Goal: Task Accomplishment & Management: Use online tool/utility

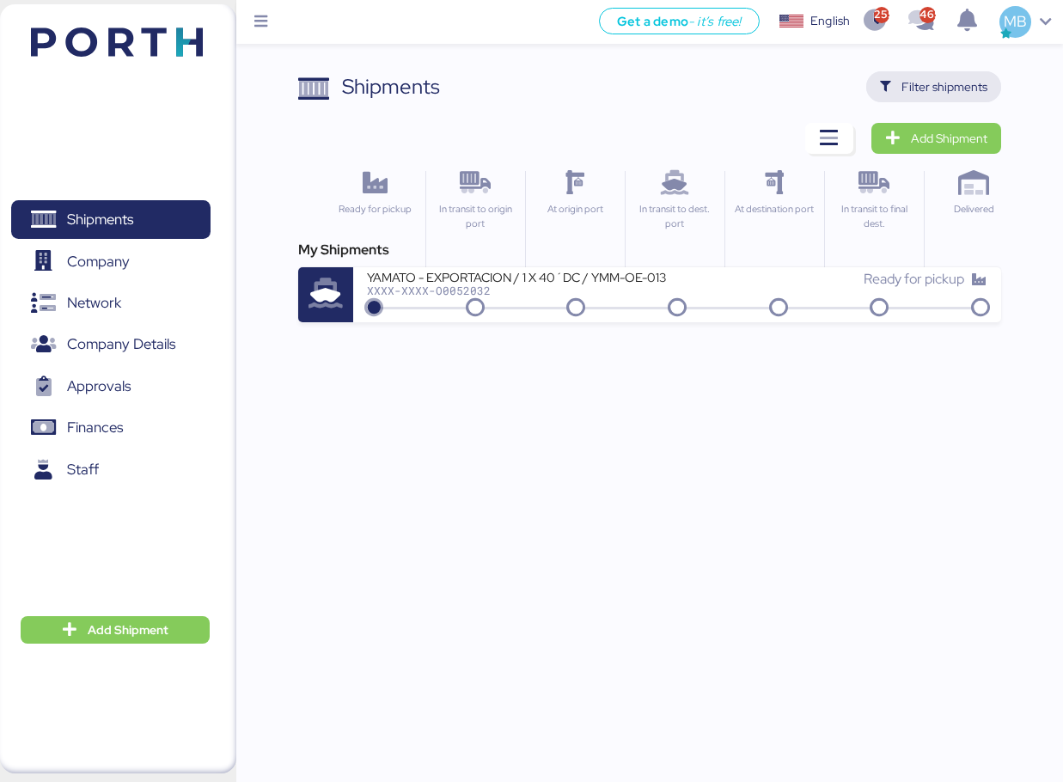
click at [984, 91] on span "Filter shipments" at bounding box center [944, 86] width 86 height 21
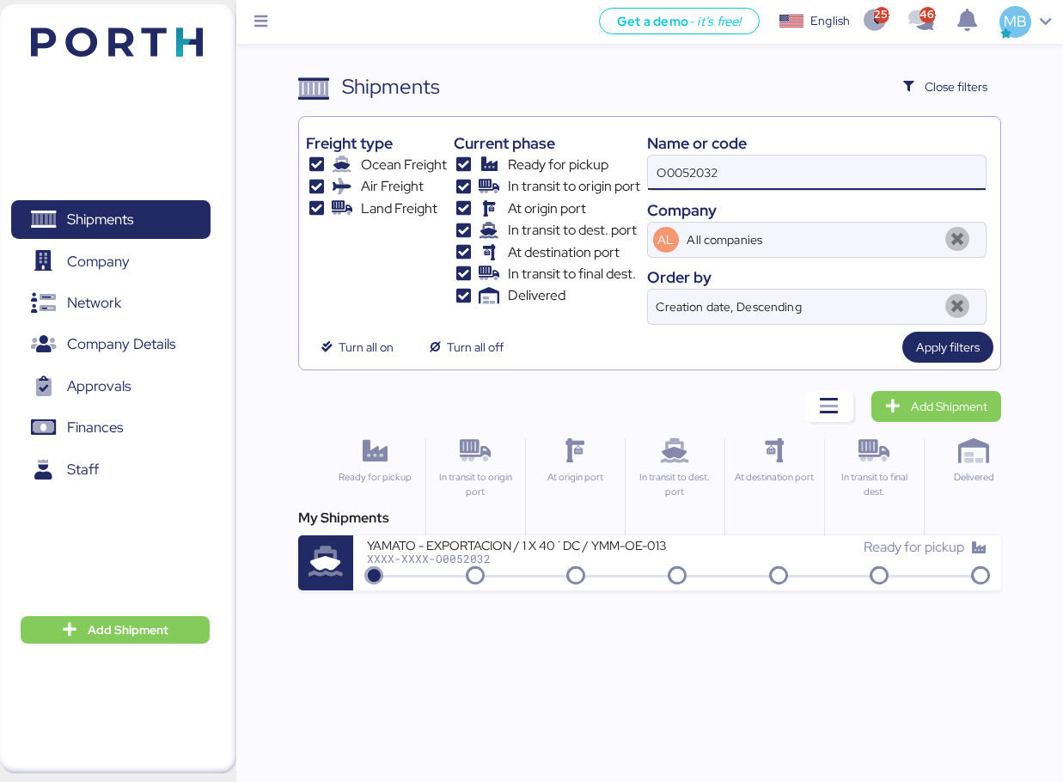
drag, startPoint x: 632, startPoint y: 164, endPoint x: 582, endPoint y: 164, distance: 50.7
click at [582, 164] on div "Freight type Ocean Freight Air Freight Land Freight Current phase Ready for pic…" at bounding box center [649, 224] width 687 height 201
paste input "O0052082"
type input "O0052082"
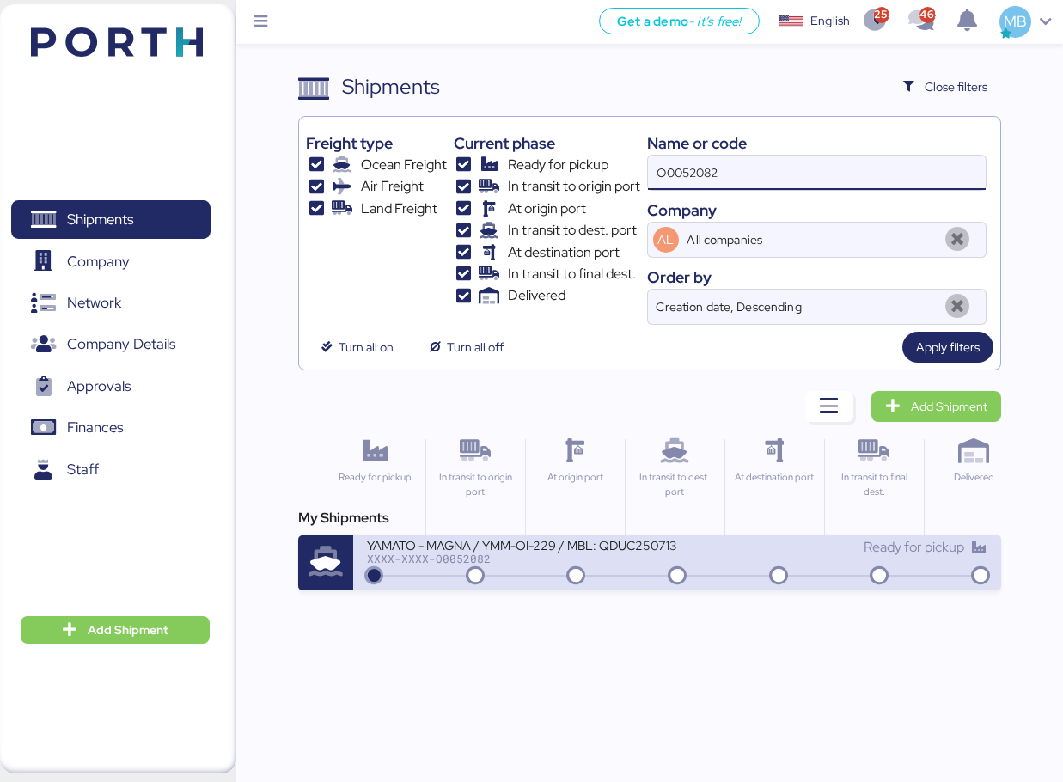
click at [709, 584] on icon at bounding box center [677, 576] width 82 height 19
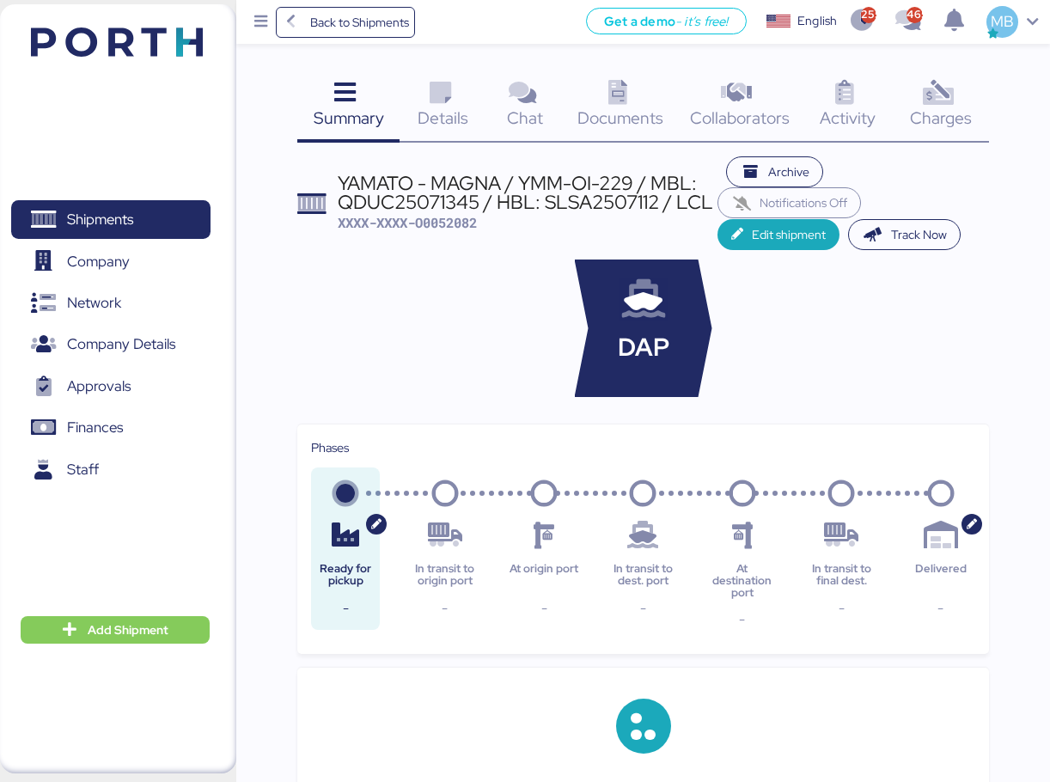
click at [961, 92] on div "Charges 0" at bounding box center [941, 106] width 96 height 71
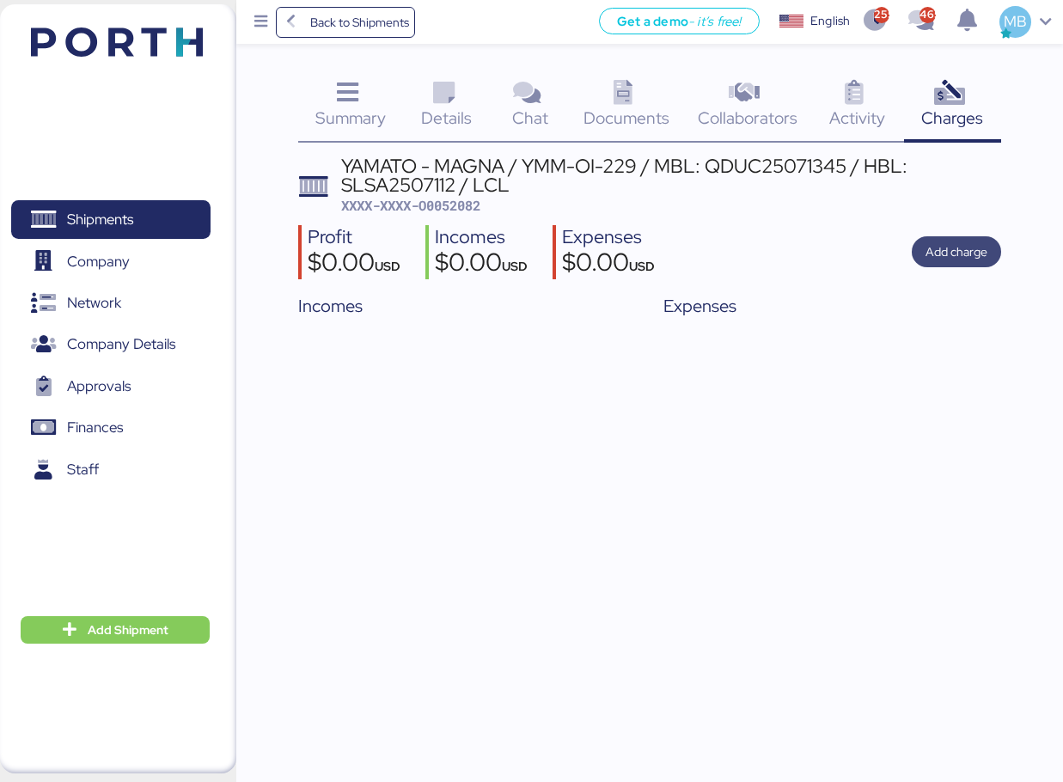
click at [964, 250] on span "Add charge" at bounding box center [956, 251] width 62 height 21
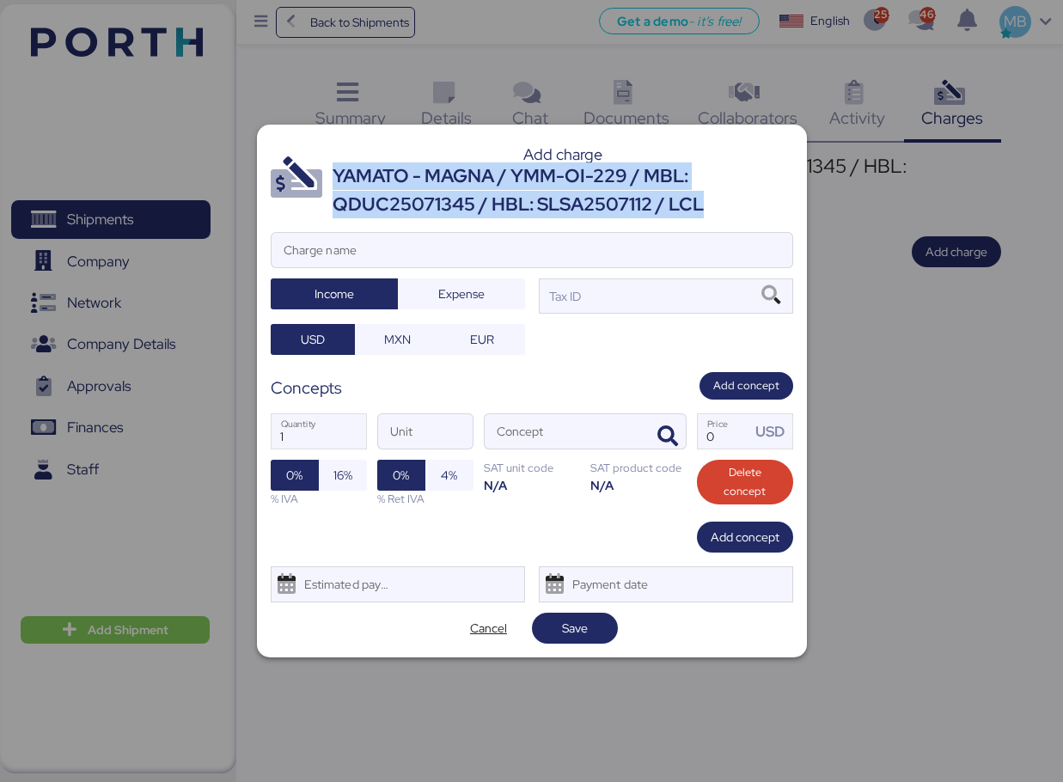
drag, startPoint x: 713, startPoint y: 206, endPoint x: 337, endPoint y: 177, distance: 377.5
click at [337, 177] on div "YAMATO - MAGNA / YMM-OI-229 / MBL: QDUC25071345 / HBL: SLSA2507112 / LCL" at bounding box center [563, 190] width 461 height 56
copy div "YAMATO - MAGNA / YMM-OI-229 / MBL: QDUC25071345 / HBL: SLSA2507112 / LCL"
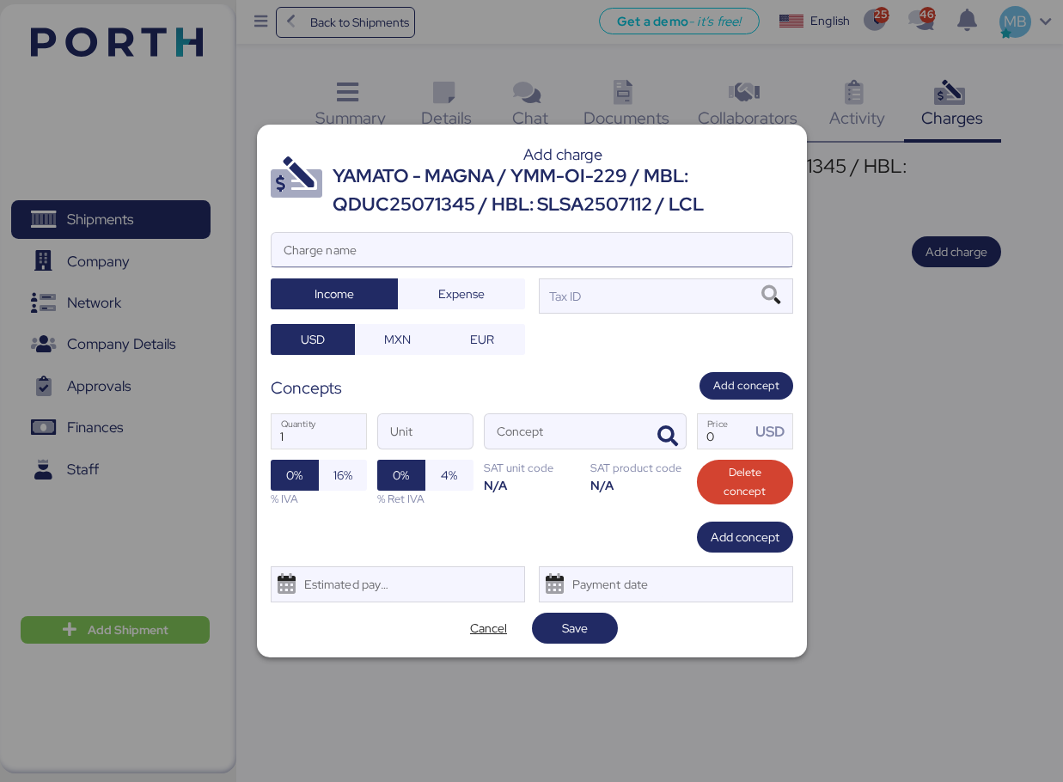
click at [429, 254] on input "Charge name" at bounding box center [532, 250] width 521 height 34
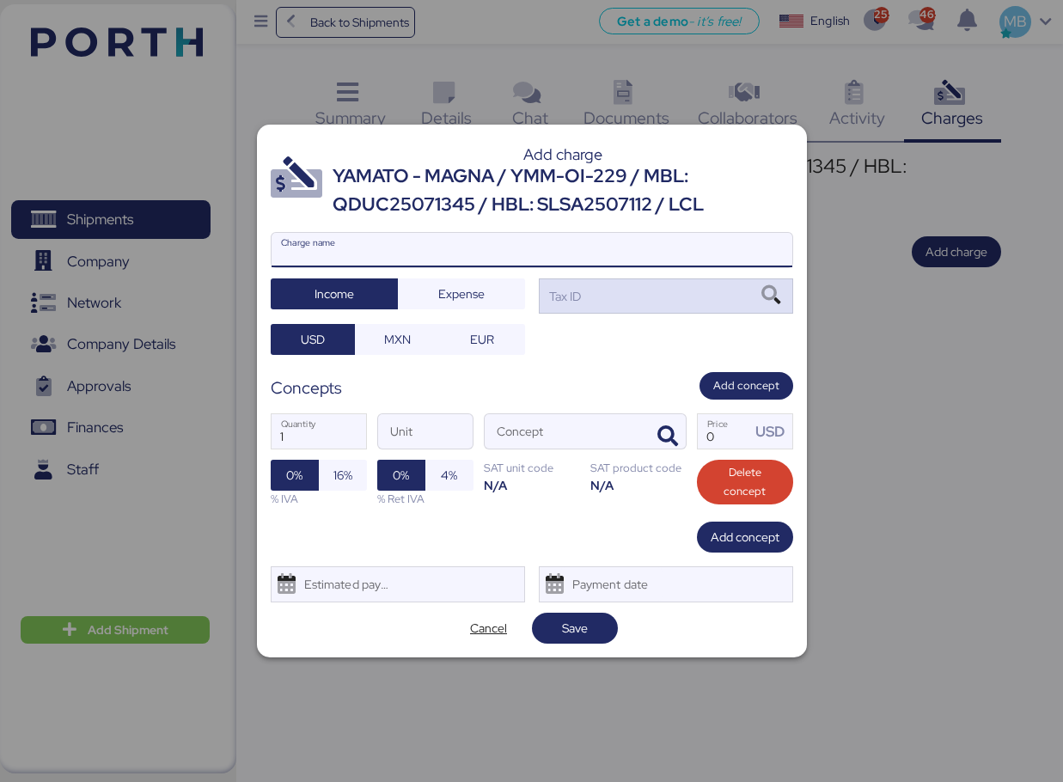
paste input "YAMATO - MAGNA / YMM-OI-229 / MBL: QDUC25071345 / HBL: SLSA2507112 / LCL"
type input "YAMATO - MAGNA / YMM-OI-229 / MBL: QDUC25071345 / HBL: SLSA2507112 / LCL"
click at [641, 297] on div "Tax ID" at bounding box center [666, 295] width 254 height 34
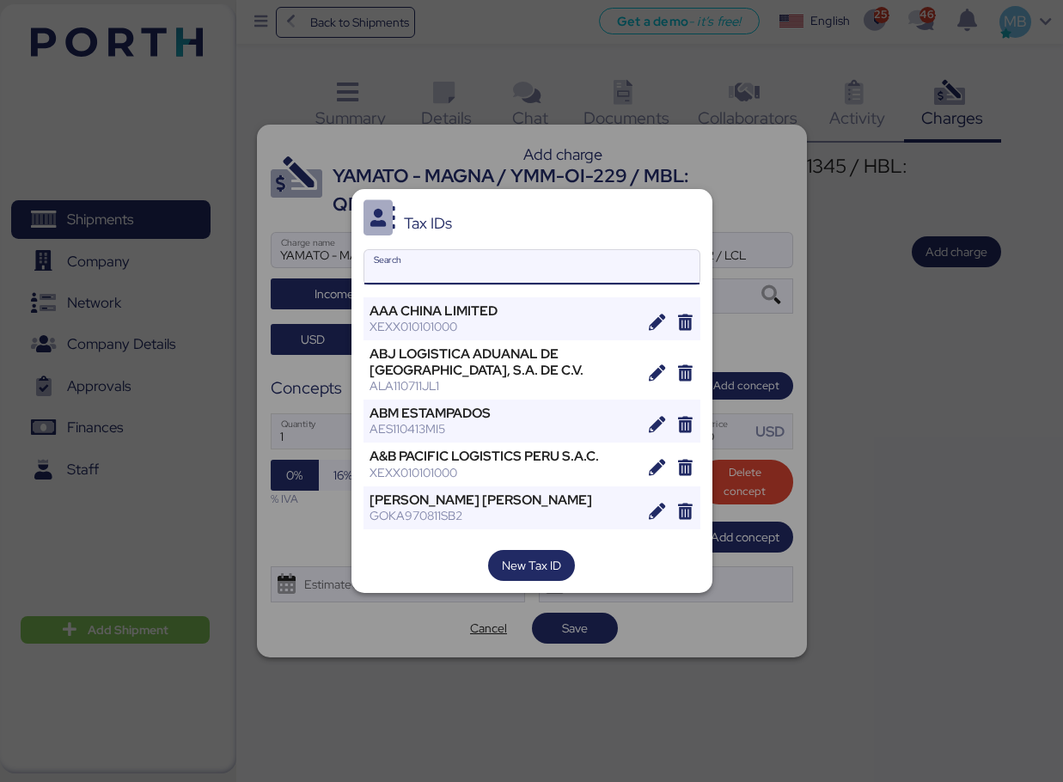
click at [536, 263] on input "Search" at bounding box center [531, 267] width 335 height 34
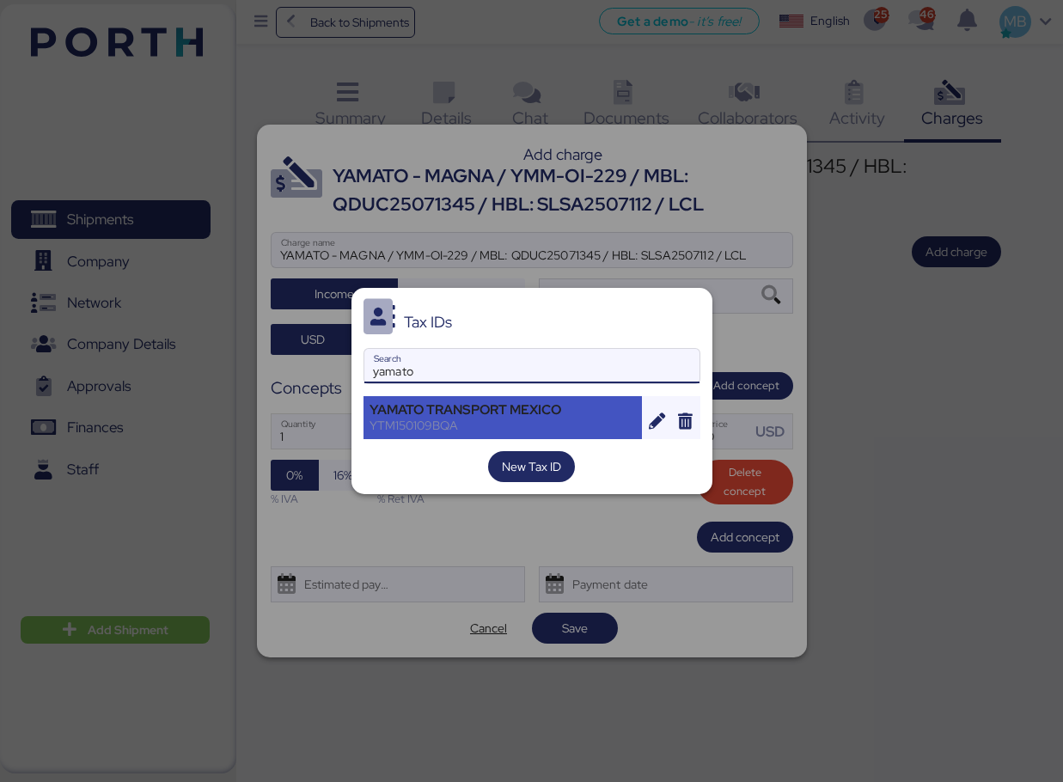
type input "yamato"
click at [516, 420] on div "YTM150109BQA" at bounding box center [502, 425] width 267 height 15
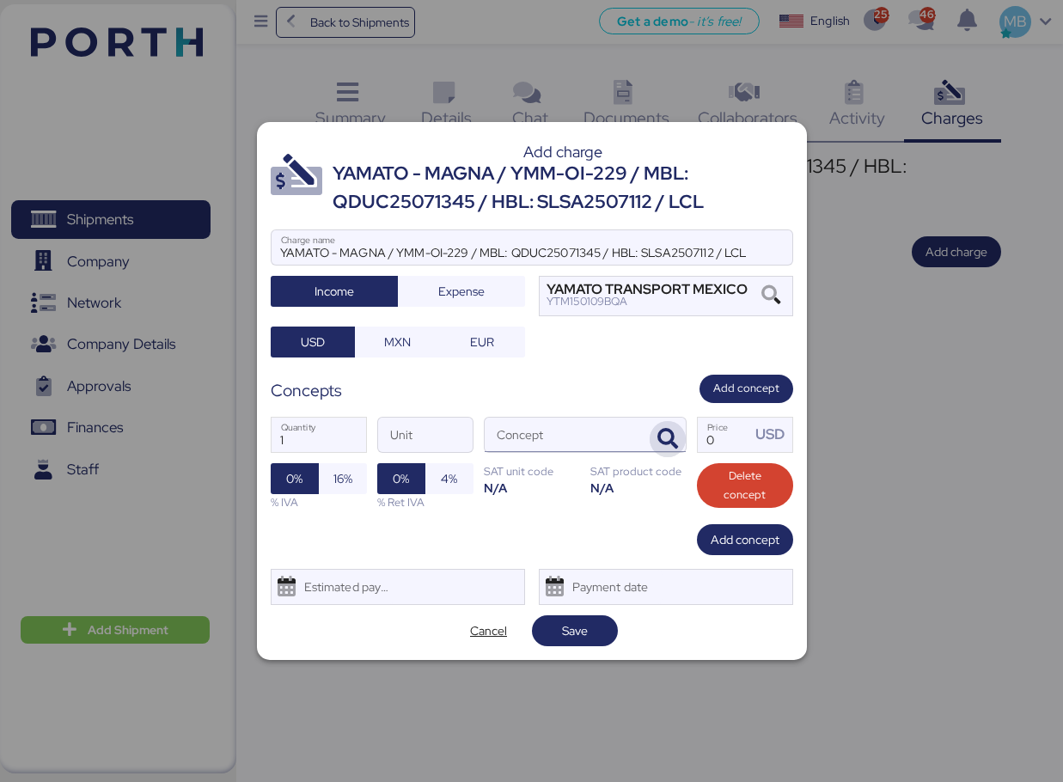
click at [666, 437] on icon "button" at bounding box center [667, 439] width 21 height 21
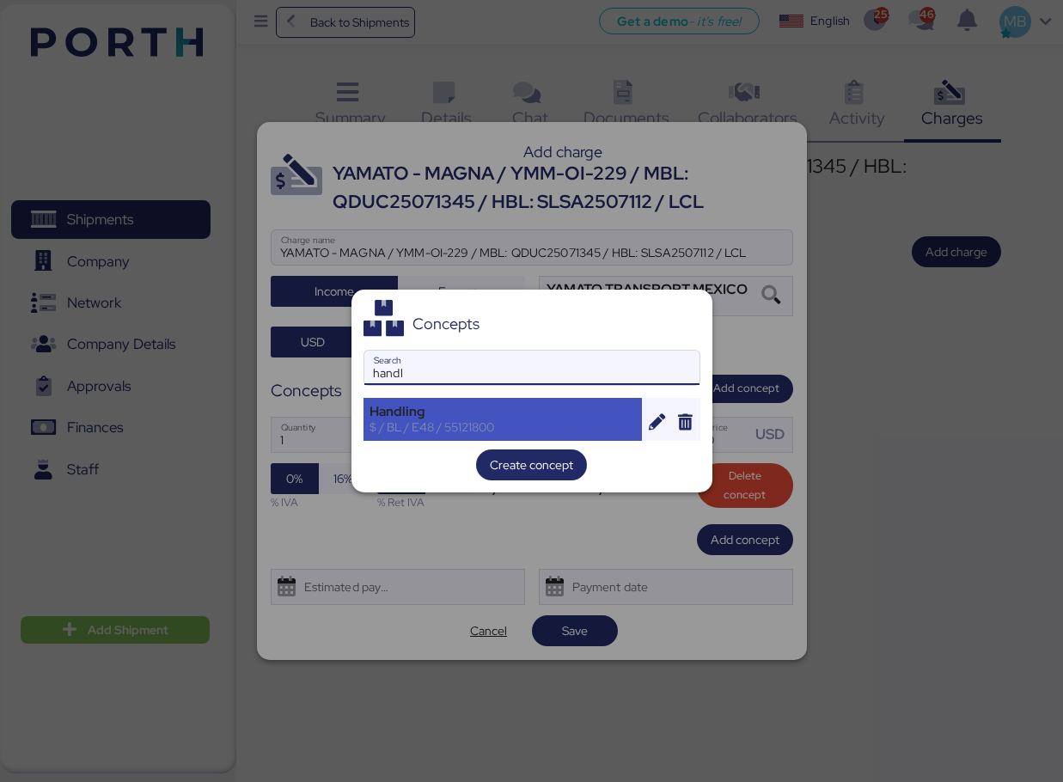
type input "handl"
click at [486, 423] on div "$ / BL / E48 / 55121800" at bounding box center [502, 426] width 267 height 15
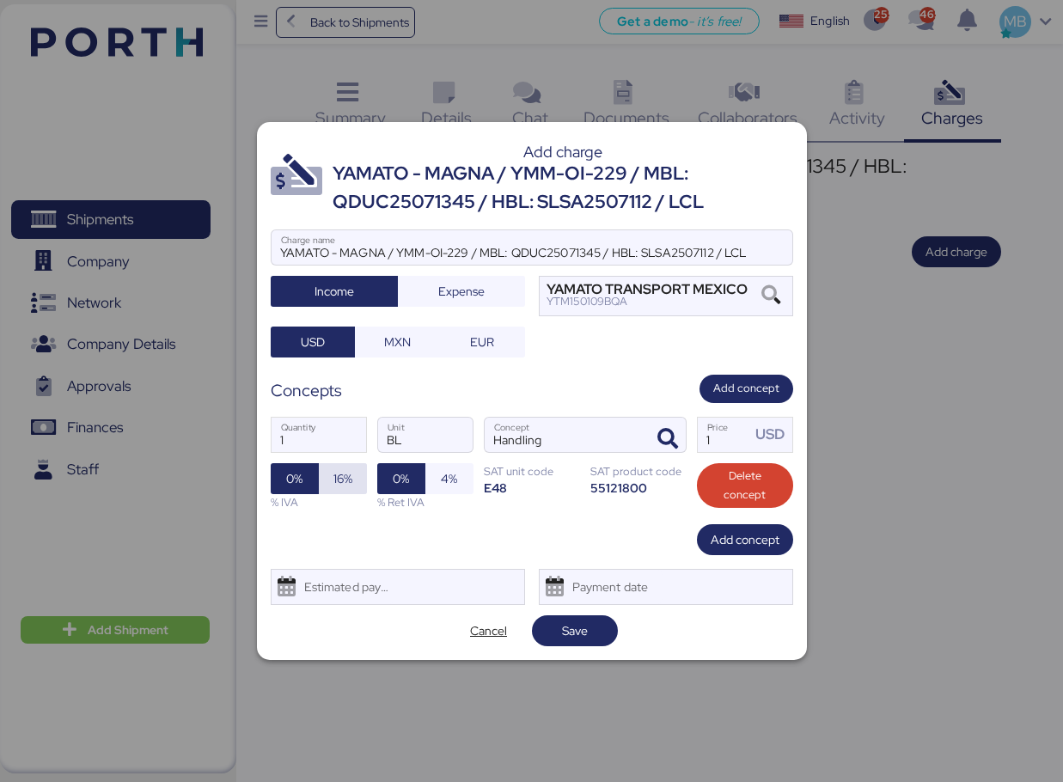
click at [333, 487] on span "16%" at bounding box center [342, 478] width 19 height 21
drag, startPoint x: 717, startPoint y: 441, endPoint x: 697, endPoint y: 437, distance: 20.9
click at [698, 437] on input "1" at bounding box center [724, 435] width 53 height 34
type input "36"
click at [749, 540] on span "Add concept" at bounding box center [745, 539] width 69 height 21
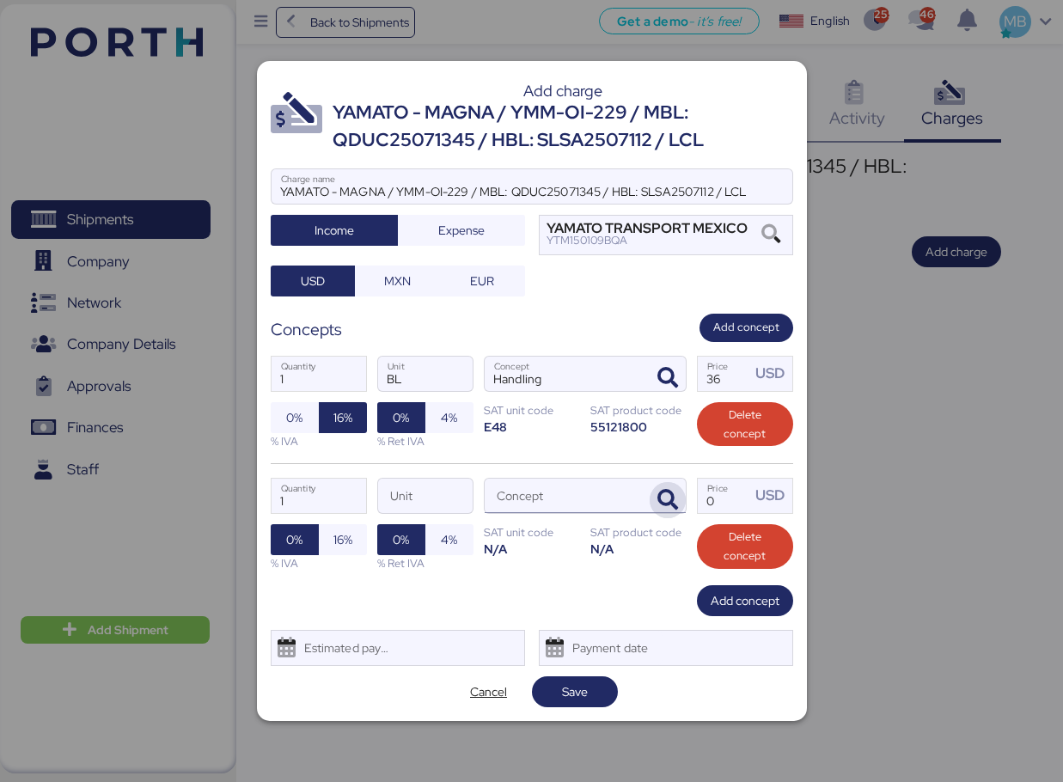
click at [677, 499] on icon "button" at bounding box center [667, 500] width 21 height 21
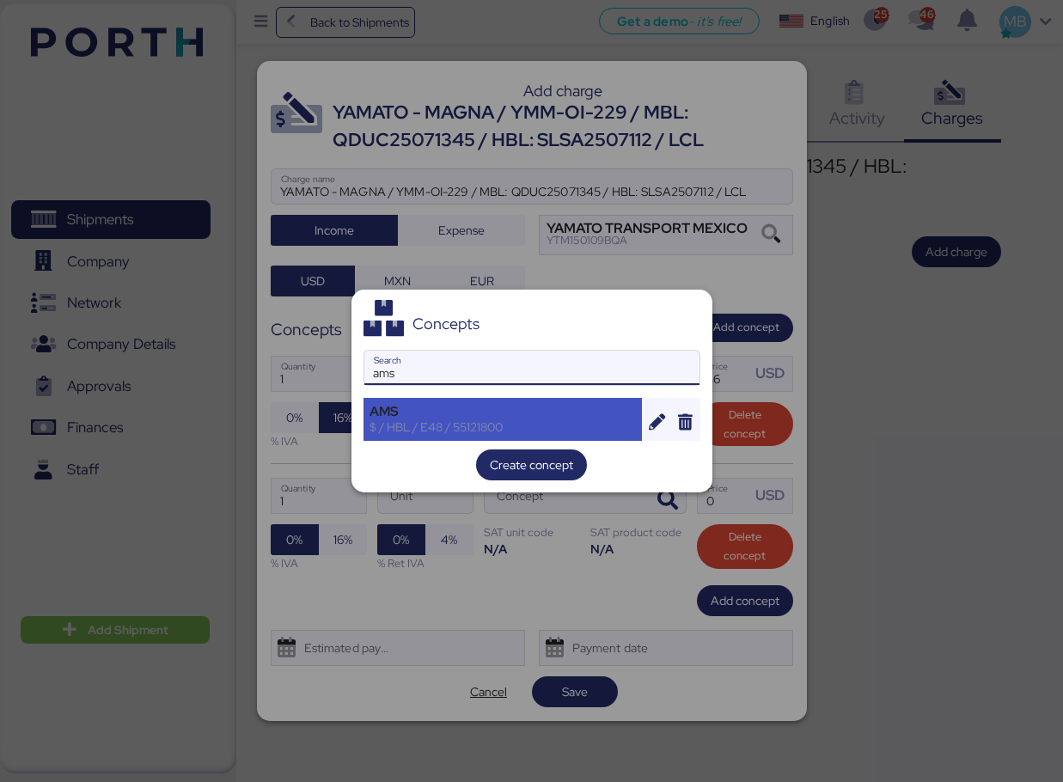
type input "ams"
click at [468, 425] on div "$ / HBL / E48 / 55121800" at bounding box center [502, 426] width 267 height 15
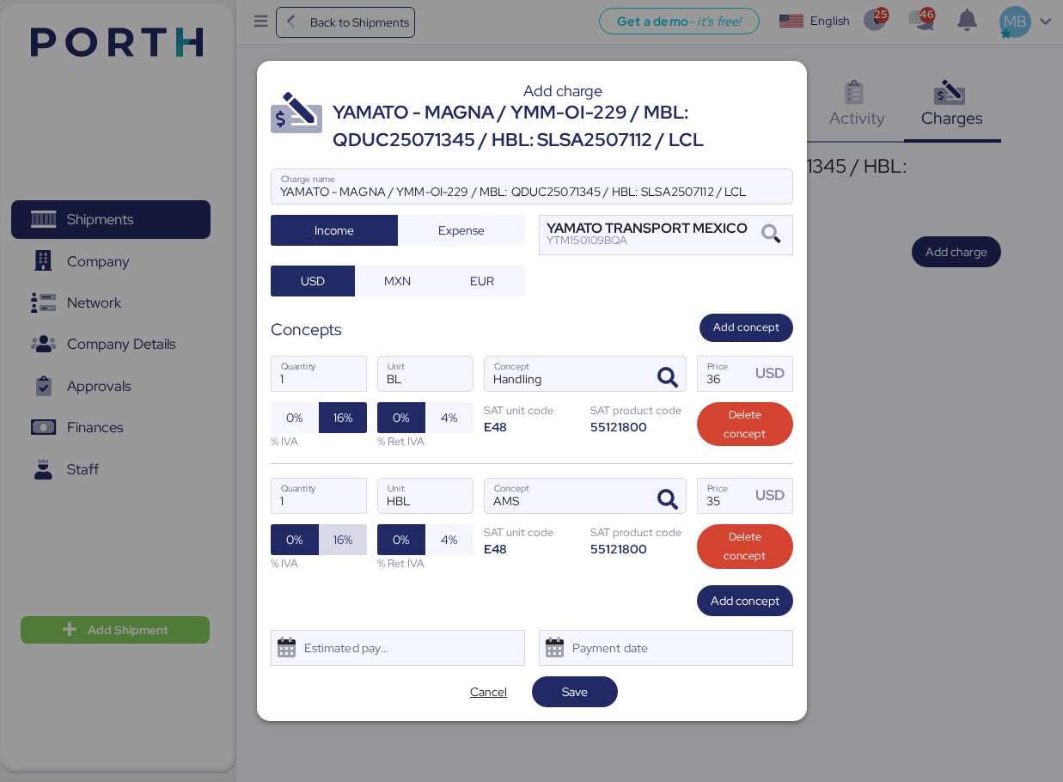
click at [344, 537] on span "16%" at bounding box center [342, 539] width 19 height 21
drag, startPoint x: 754, startPoint y: 503, endPoint x: 699, endPoint y: 501, distance: 55.0
click at [699, 501] on div "35 Price USD" at bounding box center [745, 496] width 95 height 34
click at [739, 500] on input "35" at bounding box center [724, 496] width 53 height 34
drag, startPoint x: 739, startPoint y: 500, endPoint x: 702, endPoint y: 492, distance: 37.7
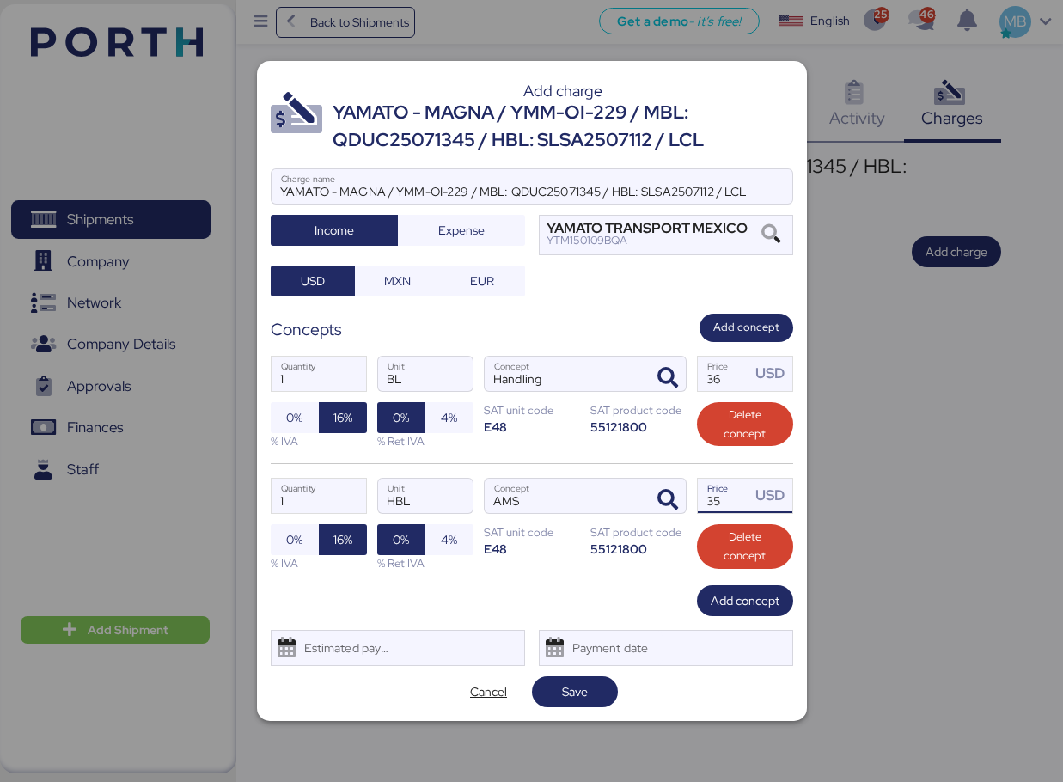
click at [702, 492] on input "35" at bounding box center [724, 496] width 53 height 34
type input "18"
click at [590, 690] on span "Save" at bounding box center [575, 692] width 58 height 24
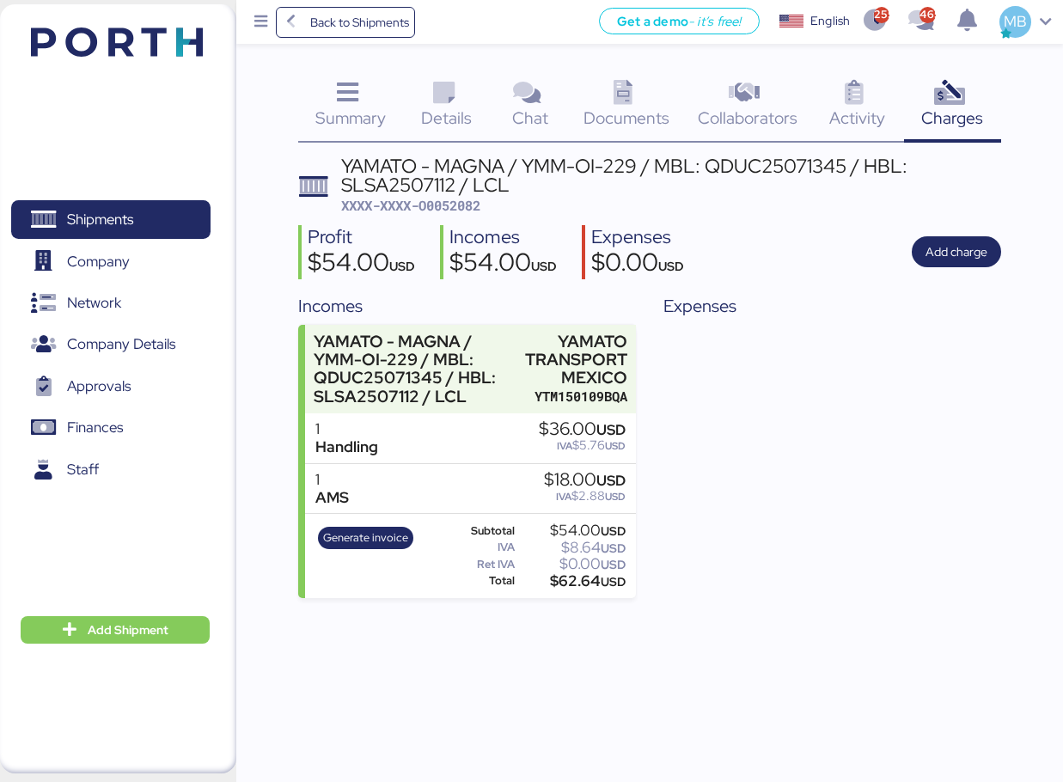
click at [468, 205] on span "XXXX-XXXX-O0052082" at bounding box center [410, 205] width 139 height 17
copy span "O0052082"
